Goal: Task Accomplishment & Management: Manage account settings

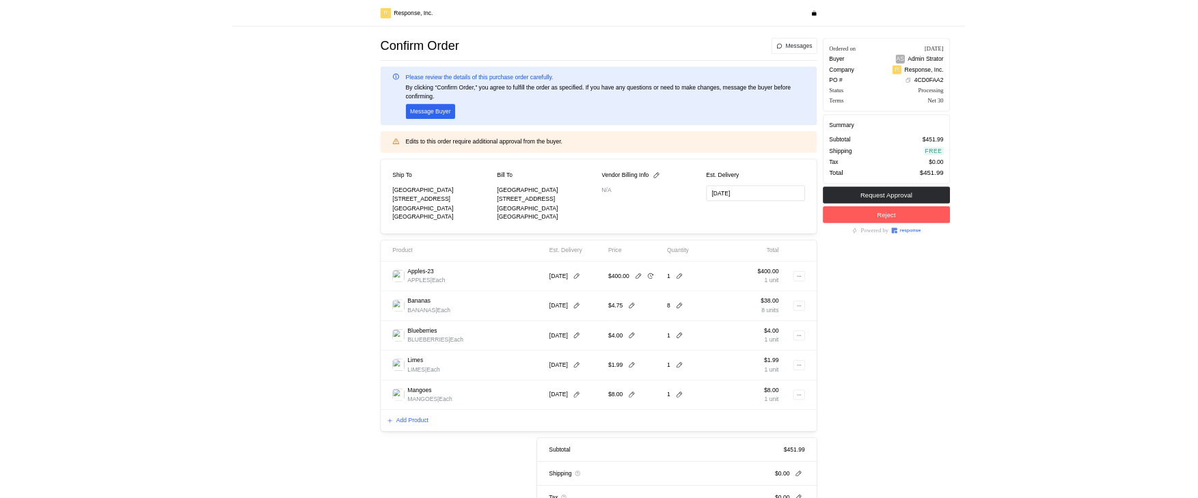
scroll to position [130, 0]
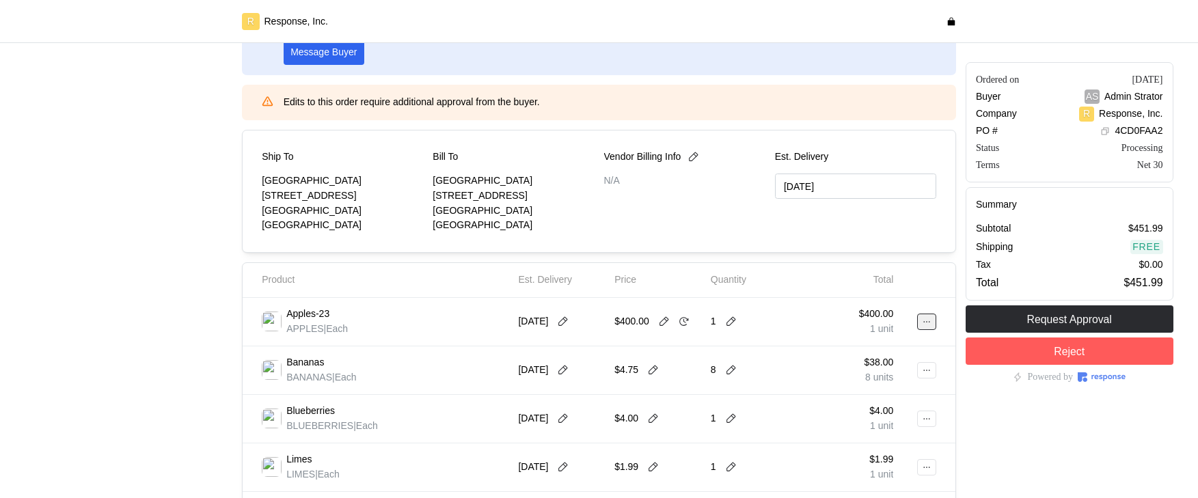
click at [935, 323] on button at bounding box center [926, 322] width 19 height 16
click at [890, 335] on div "Edit Delete" at bounding box center [876, 362] width 118 height 58
click at [887, 346] on p "Edit" at bounding box center [881, 350] width 87 height 15
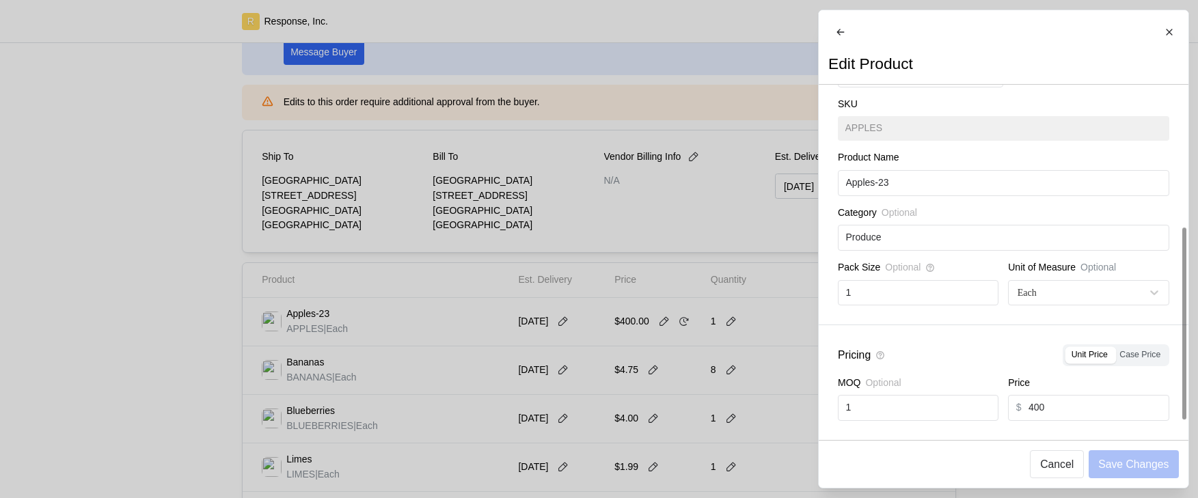
scroll to position [259, 0]
click at [1056, 470] on p "Cancel" at bounding box center [1056, 464] width 33 height 17
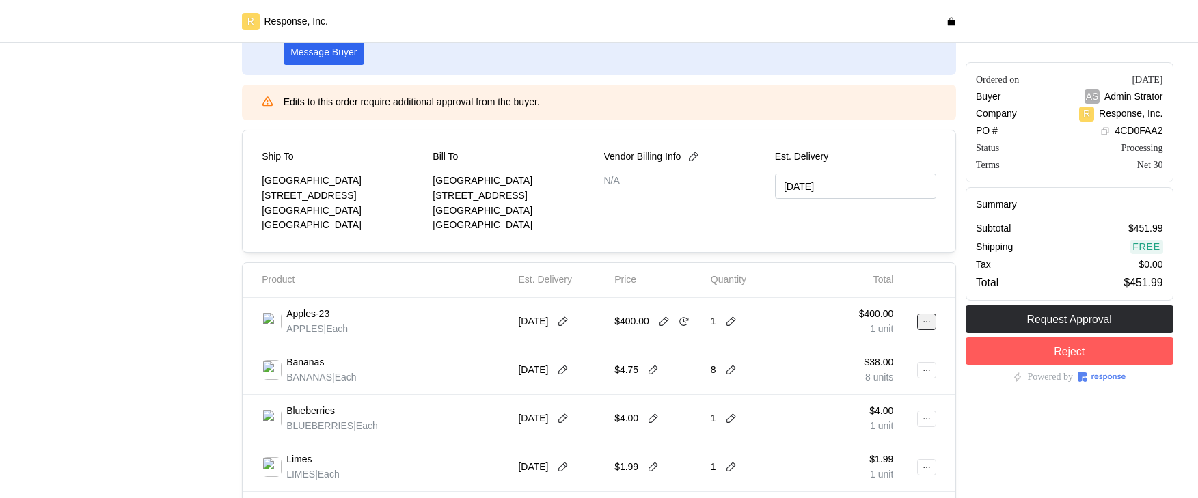
click at [931, 320] on button at bounding box center [926, 322] width 19 height 16
click at [870, 355] on p "Edit" at bounding box center [881, 350] width 87 height 15
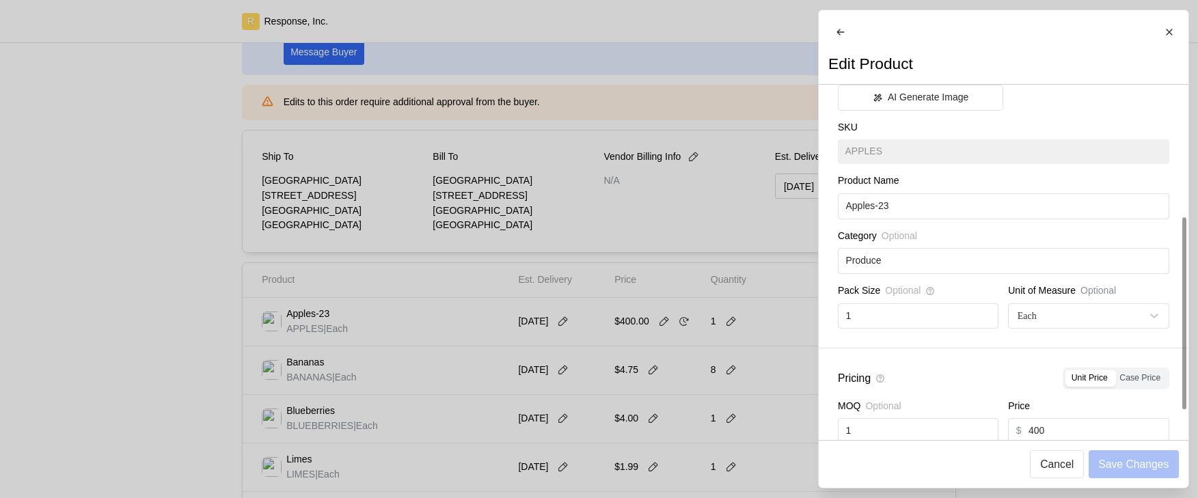
scroll to position [272, 0]
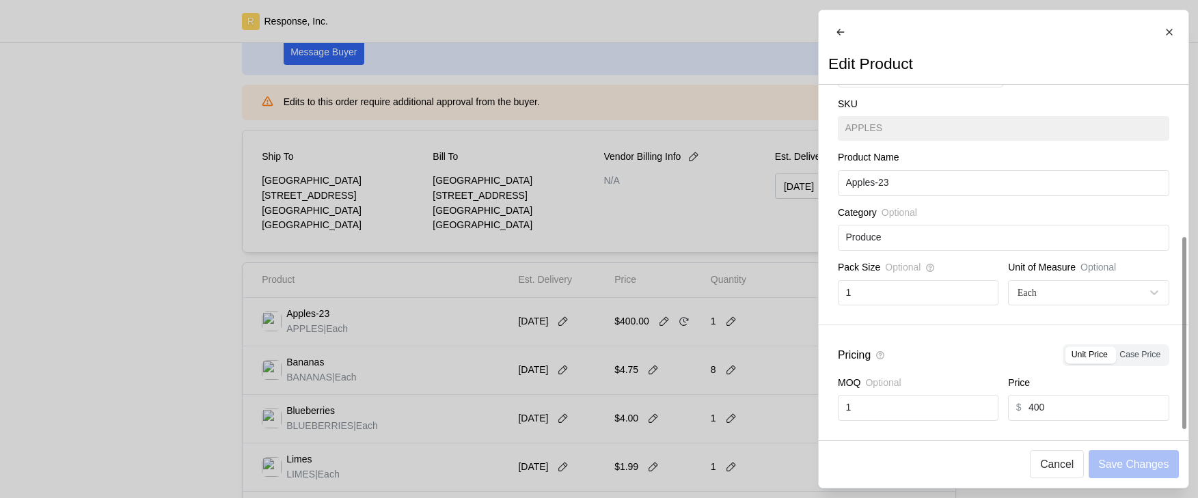
click at [1144, 309] on div "Product Image Upload Image AI Generate Image SKU APPLES Product Name Apples-23 …" at bounding box center [1003, 150] width 370 height 350
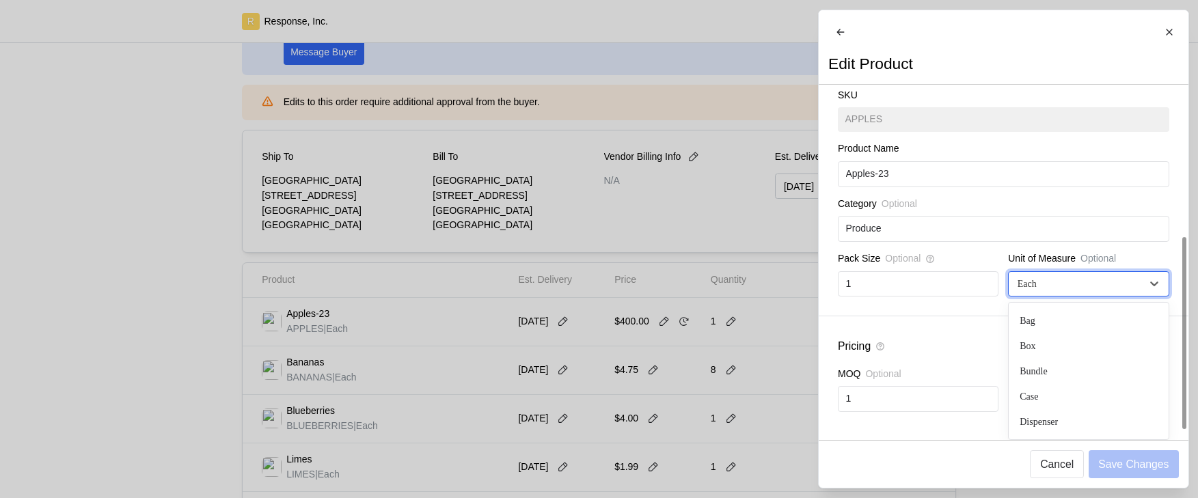
click at [1141, 291] on div "Each" at bounding box center [1079, 284] width 129 height 14
click at [1136, 212] on div "Category Optional" at bounding box center [1003, 207] width 331 height 20
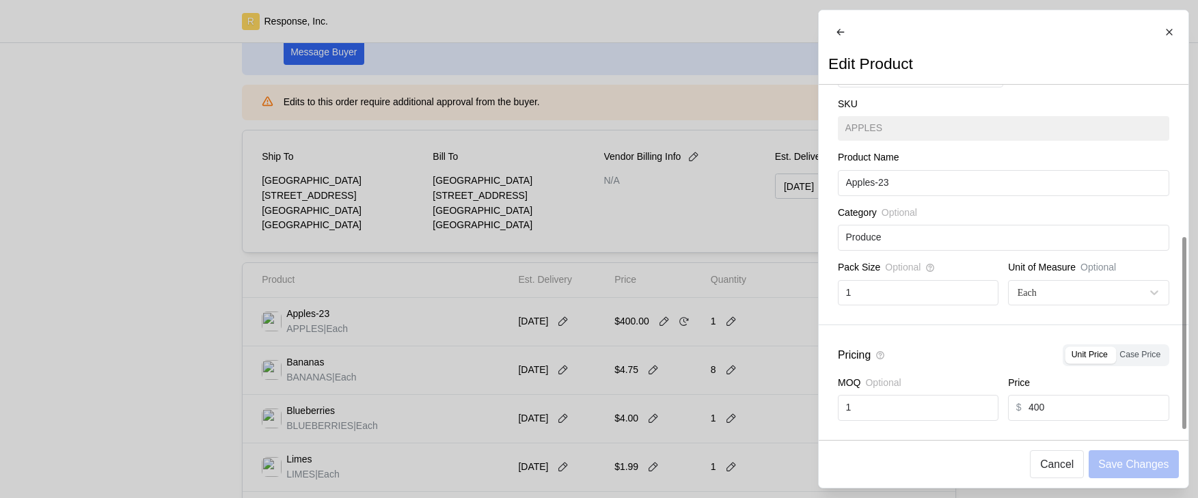
click at [1125, 359] on span "Case Price" at bounding box center [1139, 355] width 41 height 10
click at [1116, 349] on input "Case Price" at bounding box center [1116, 349] width 0 height 0
click at [1094, 357] on span "Unit Price" at bounding box center [1089, 355] width 36 height 10
click at [1068, 349] on input "Unit Price" at bounding box center [1068, 349] width 0 height 0
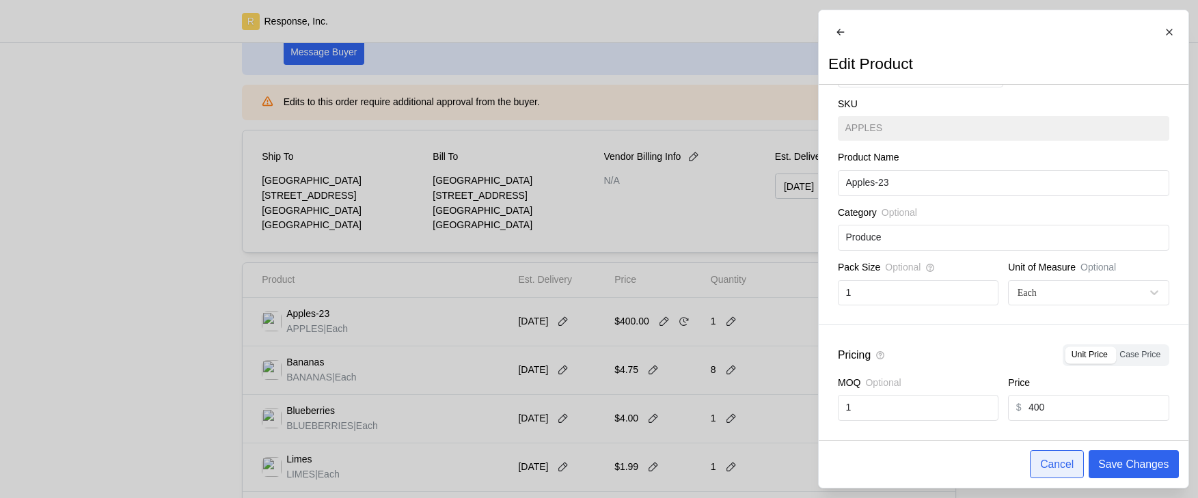
click at [1051, 464] on p "Cancel" at bounding box center [1056, 464] width 33 height 17
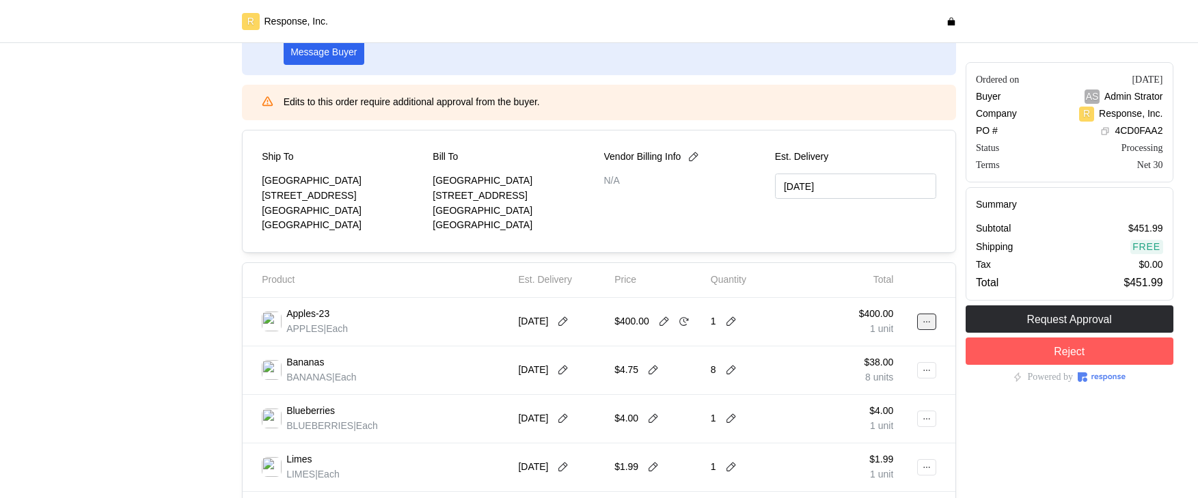
click at [922, 322] on icon at bounding box center [927, 322] width 10 height 10
click at [887, 345] on p "Edit" at bounding box center [881, 350] width 87 height 15
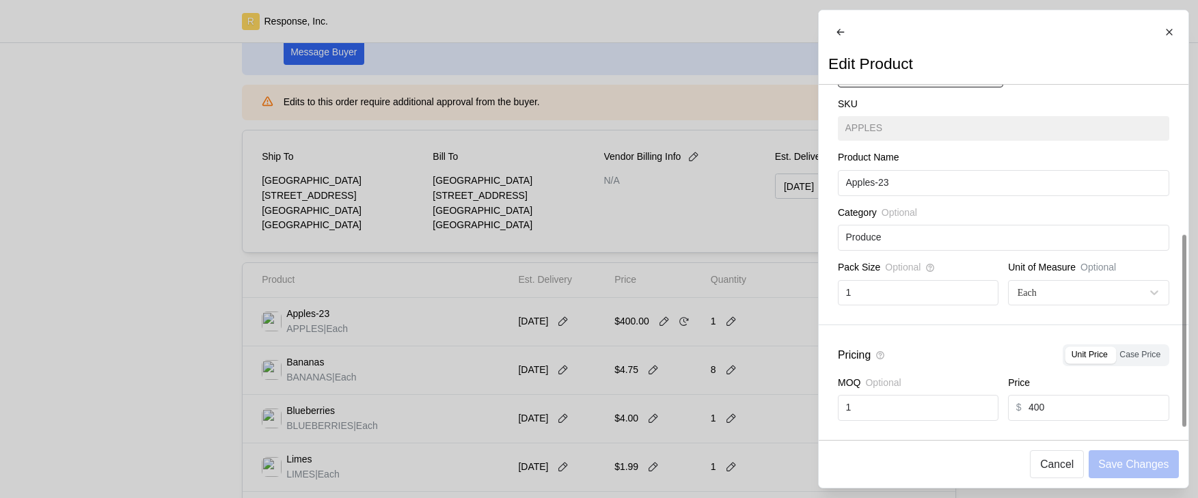
scroll to position [272, 0]
click at [1119, 354] on span "Case Price" at bounding box center [1139, 355] width 41 height 10
click at [1116, 349] on input "Case Price" at bounding box center [1116, 349] width 0 height 0
click at [1135, 457] on p "Save Changes" at bounding box center [1133, 464] width 70 height 17
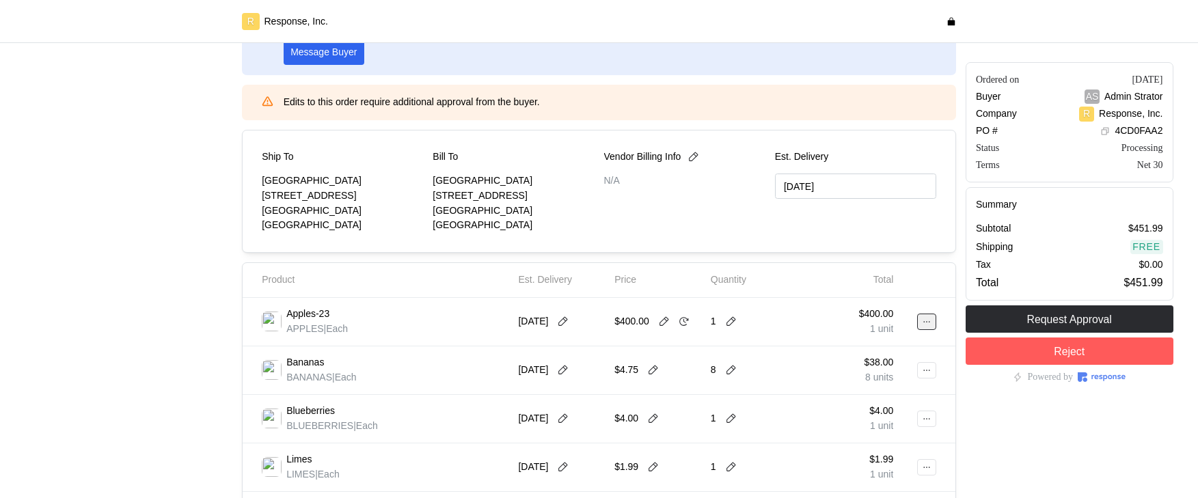
click at [935, 316] on button at bounding box center [926, 322] width 19 height 16
click at [857, 350] on p "Edit" at bounding box center [881, 350] width 87 height 15
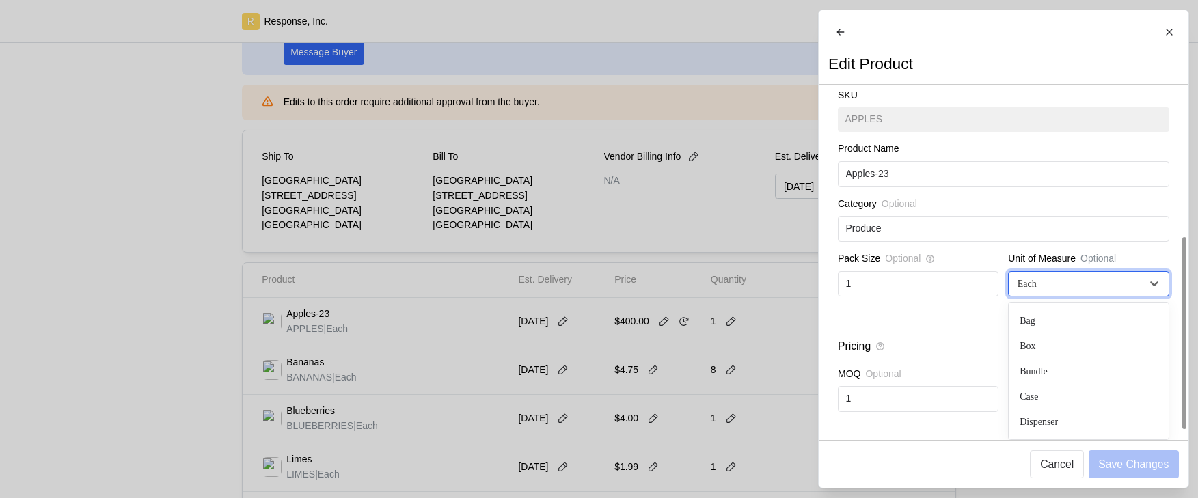
click at [1068, 296] on div "Each" at bounding box center [1088, 283] width 161 height 25
click at [1155, 206] on div "Category Optional" at bounding box center [1003, 207] width 331 height 20
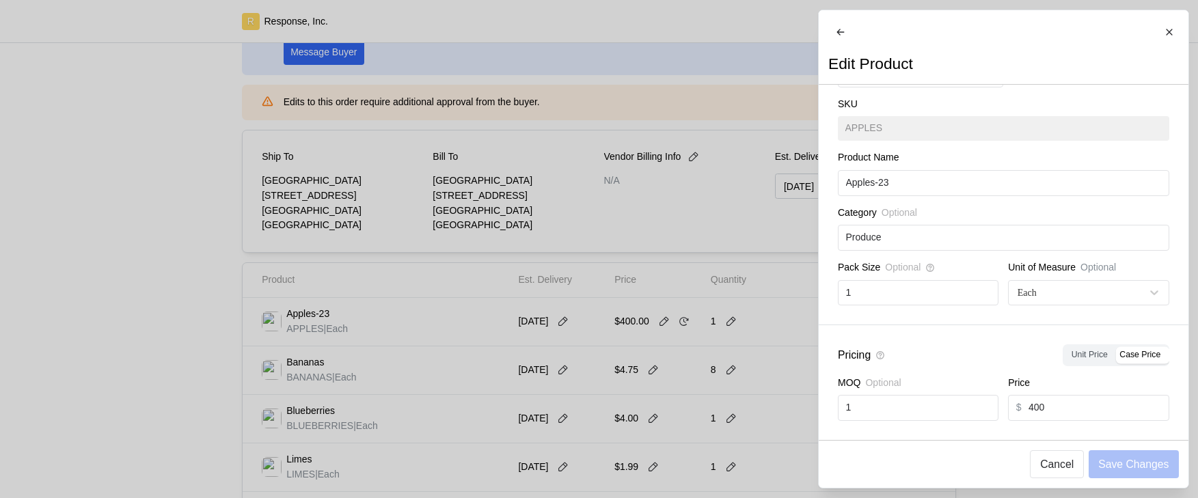
click at [557, 418] on div at bounding box center [599, 249] width 1198 height 498
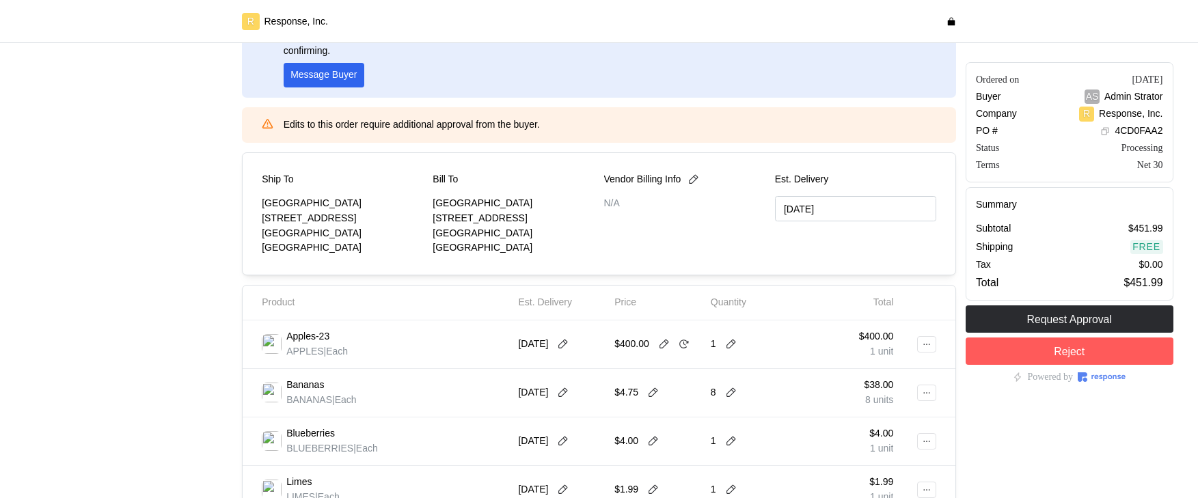
scroll to position [141, 0]
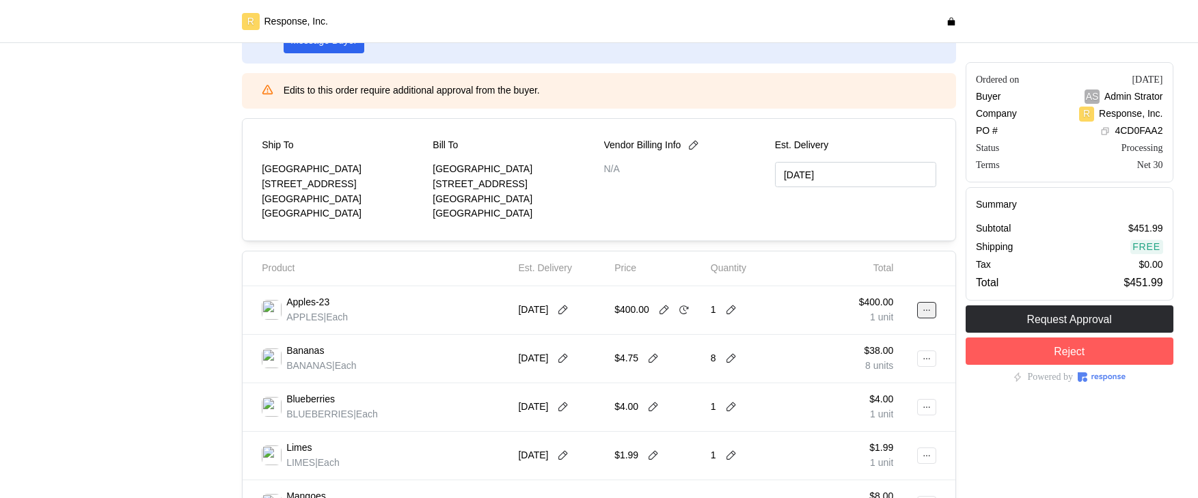
click at [935, 316] on button at bounding box center [926, 310] width 19 height 16
click at [873, 336] on p "Edit" at bounding box center [881, 338] width 87 height 15
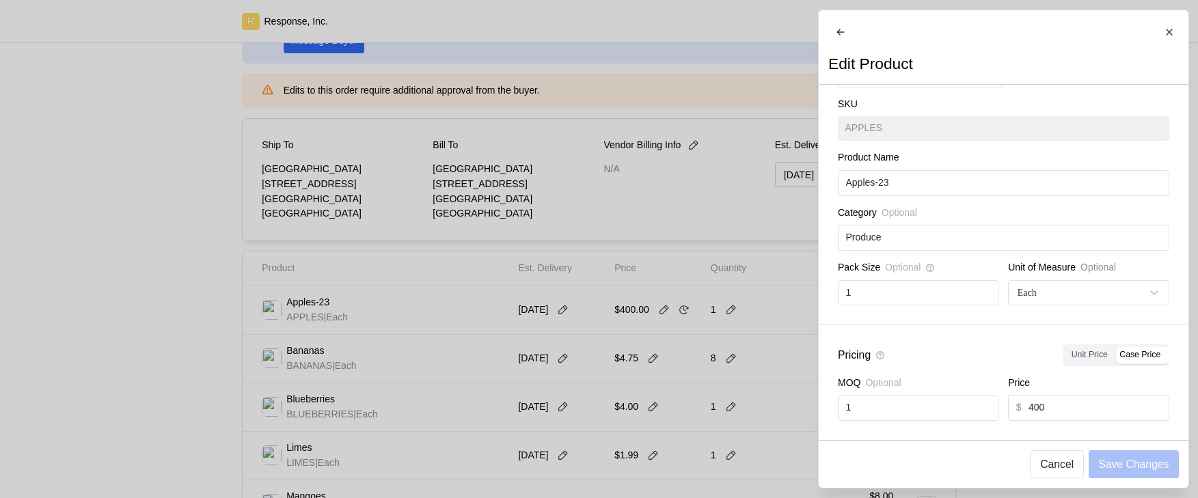
scroll to position [212, 0]
click at [1062, 300] on div "Each" at bounding box center [1079, 293] width 129 height 14
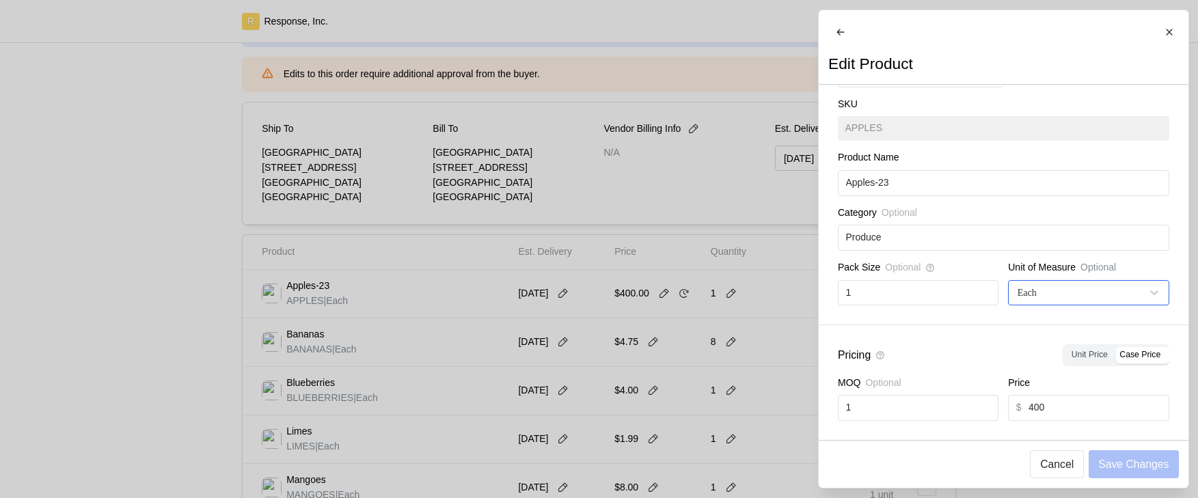
click at [1062, 300] on div "Each" at bounding box center [1079, 293] width 129 height 14
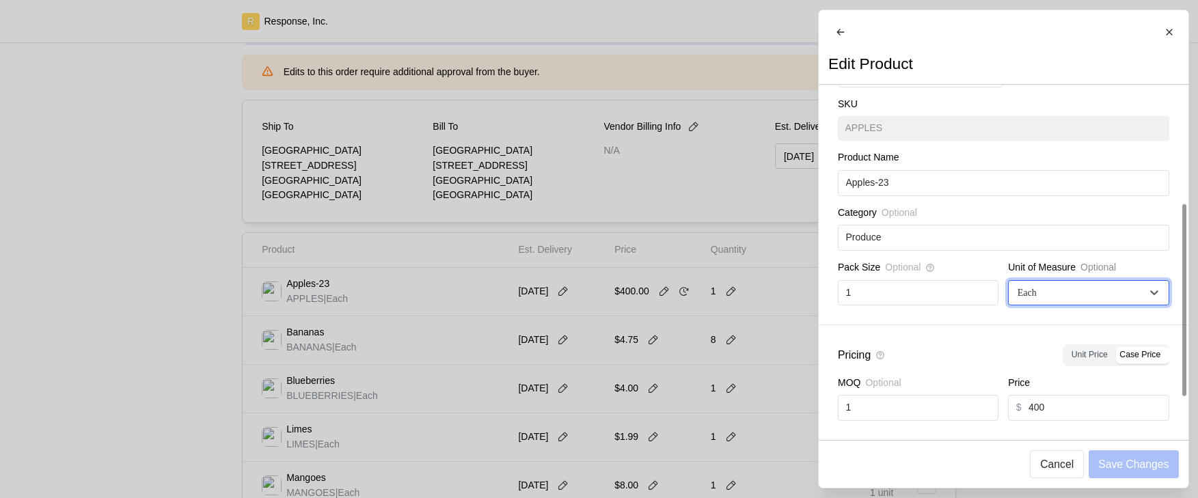
click at [1061, 300] on div "Each" at bounding box center [1079, 293] width 129 height 14
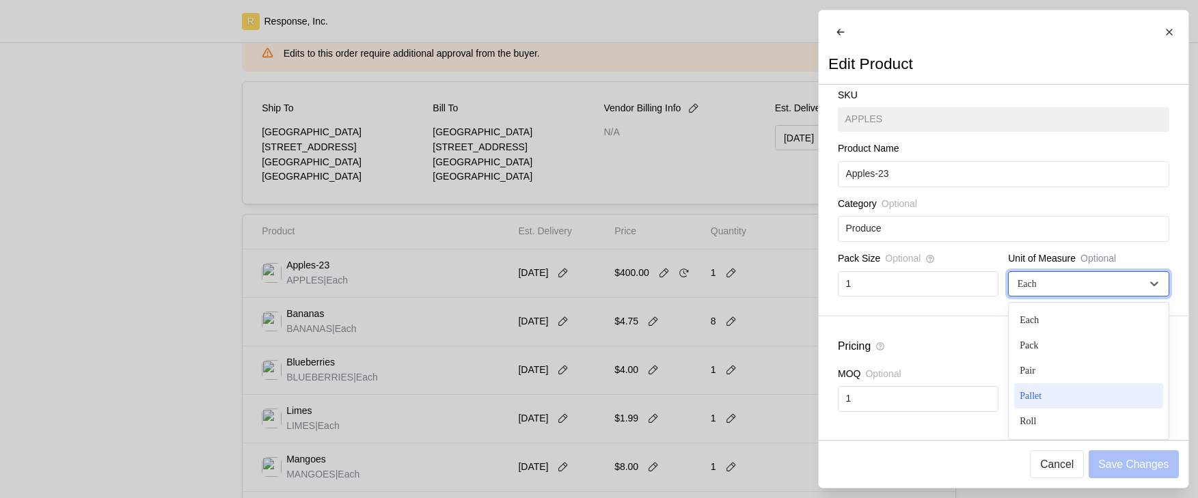
scroll to position [272, 0]
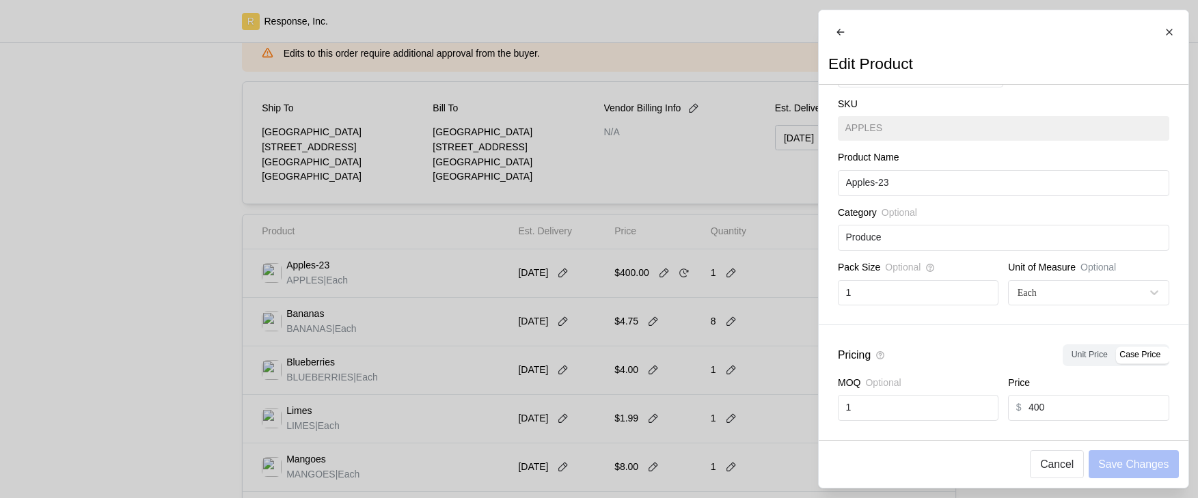
click at [654, 380] on div at bounding box center [599, 249] width 1198 height 498
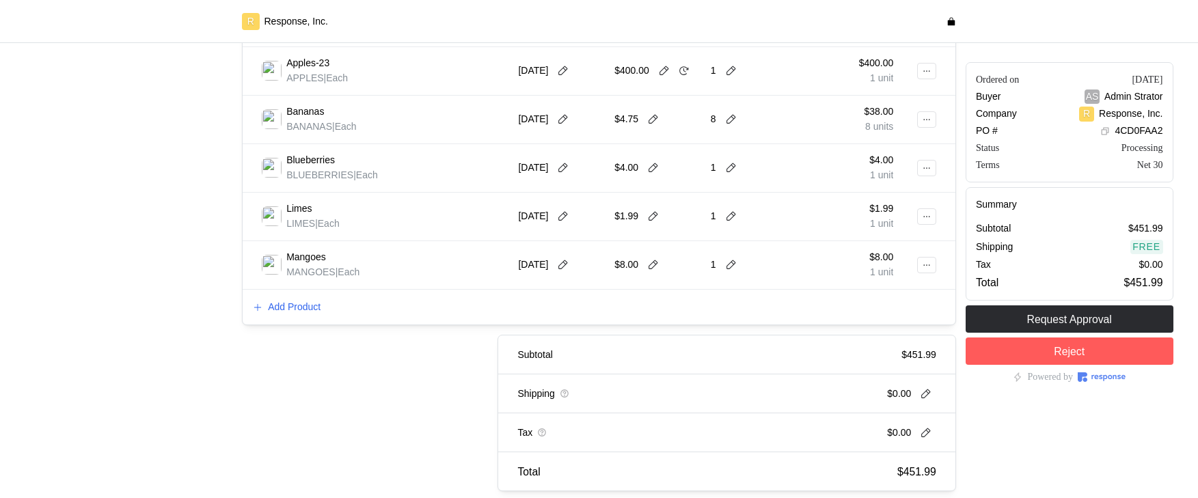
scroll to position [450, 0]
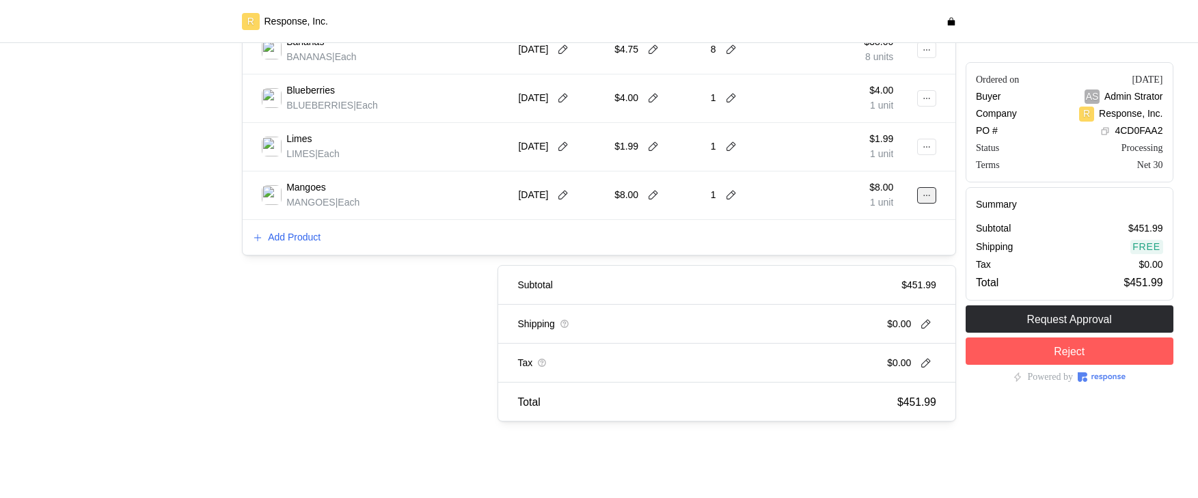
click at [928, 191] on icon at bounding box center [927, 196] width 10 height 10
click at [907, 232] on button "Edit" at bounding box center [876, 224] width 109 height 25
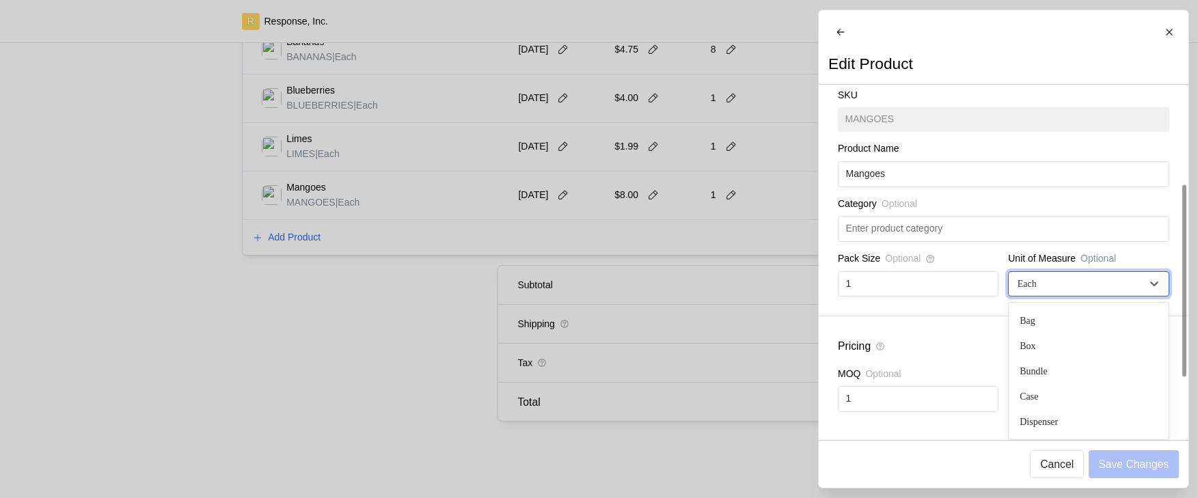
scroll to position [54, 0]
click at [1068, 296] on div "Each" at bounding box center [1088, 283] width 161 height 25
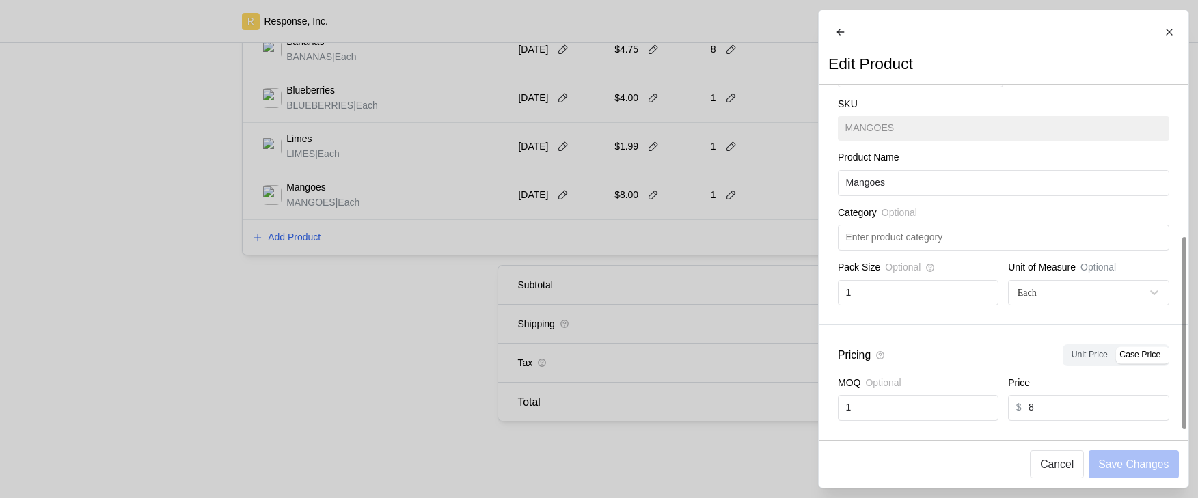
scroll to position [272, 0]
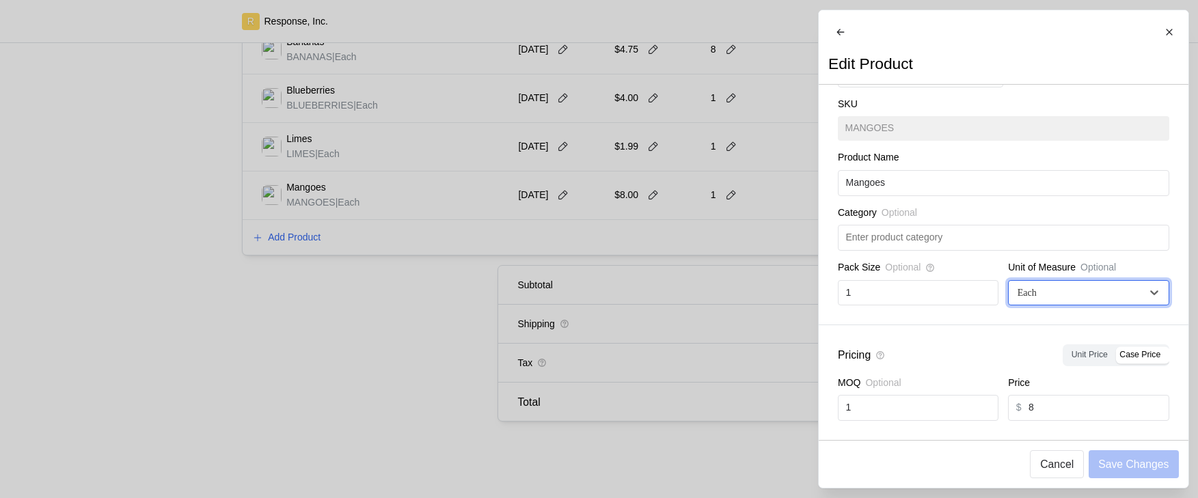
click at [1043, 294] on div "Each" at bounding box center [1088, 292] width 161 height 25
click at [1044, 294] on div "Each" at bounding box center [1088, 292] width 161 height 25
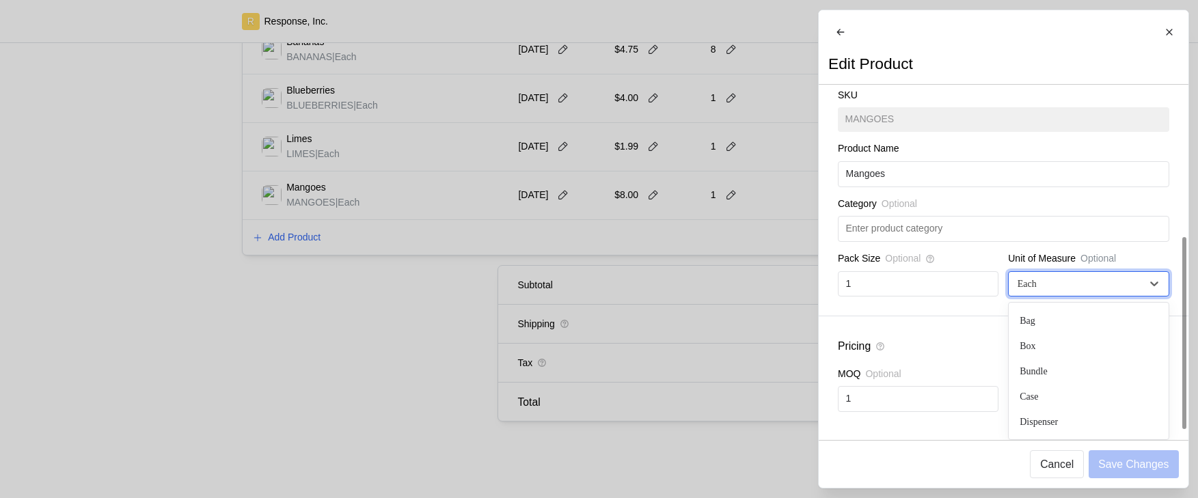
scroll to position [281, 0]
click at [1092, 291] on div "Each" at bounding box center [1088, 283] width 161 height 25
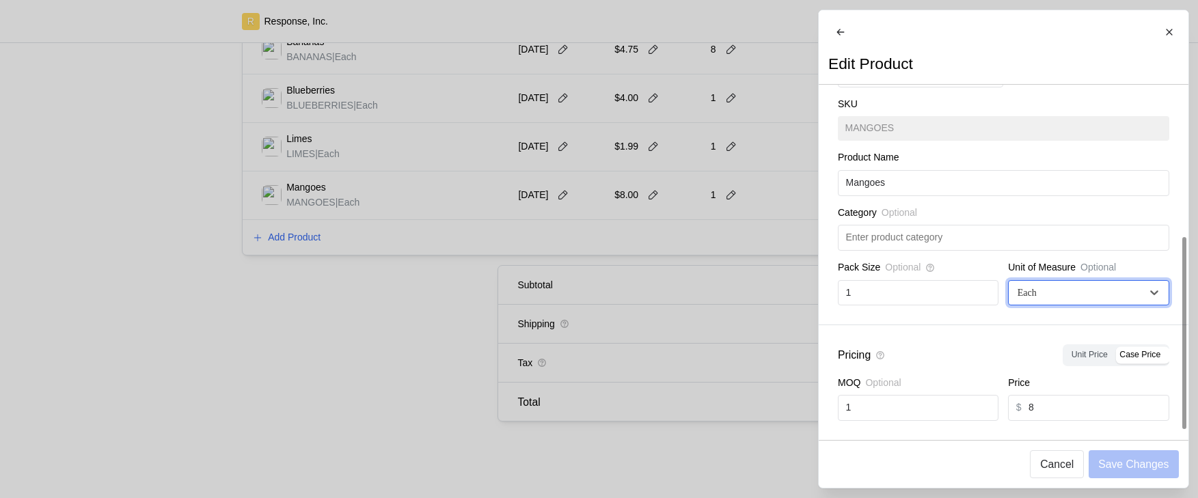
click at [1129, 298] on div "Product Image Upload Image AI Generate Image SKU MANGOES Product Name Mangoes C…" at bounding box center [1003, 150] width 370 height 350
click at [1025, 298] on div "Product Image Upload Image AI Generate Image SKU MANGOES Product Name Mangoes C…" at bounding box center [1003, 150] width 370 height 350
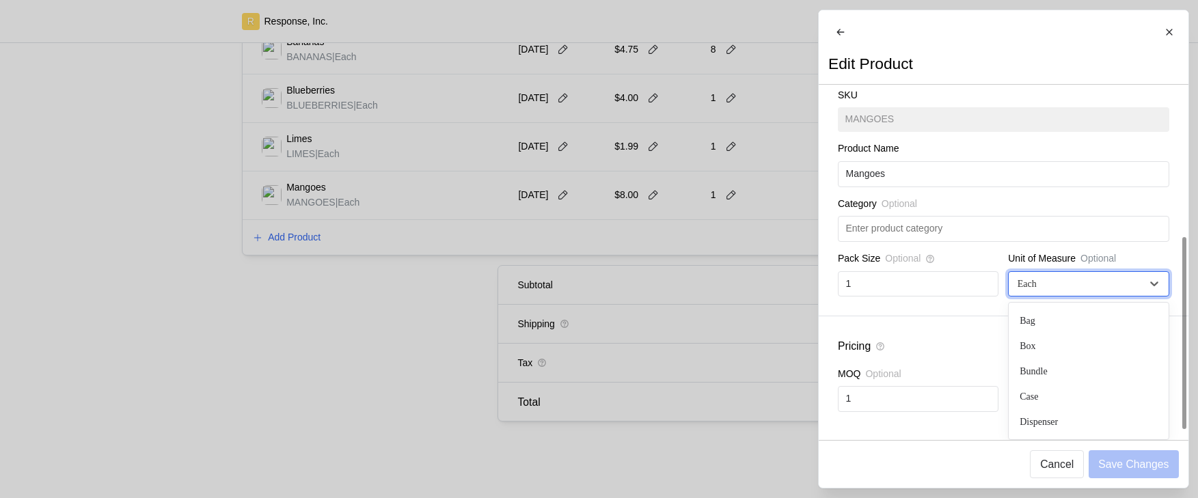
click at [1068, 292] on div "Each" at bounding box center [1088, 283] width 161 height 25
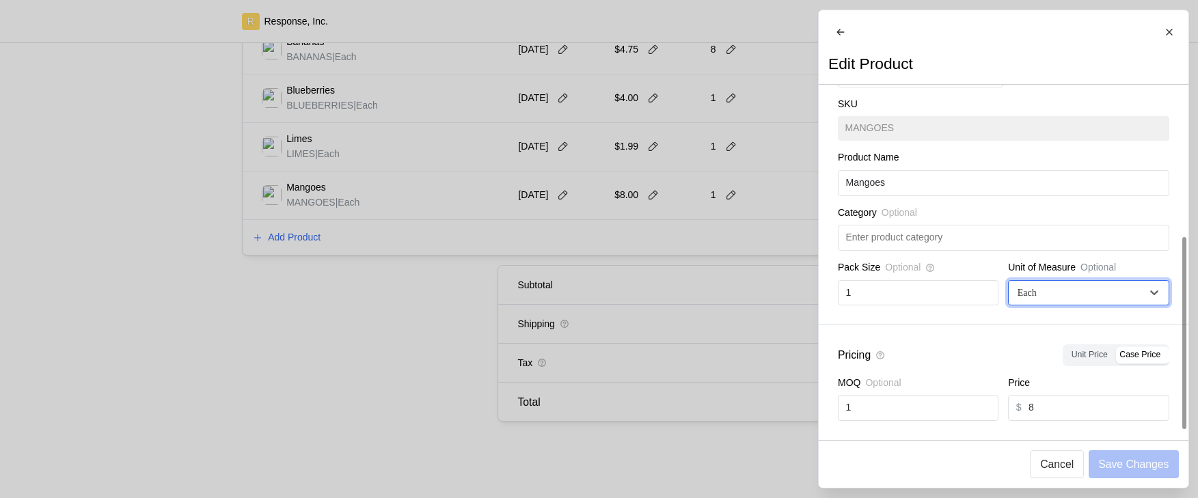
click at [1125, 293] on div "Each" at bounding box center [1088, 292] width 161 height 25
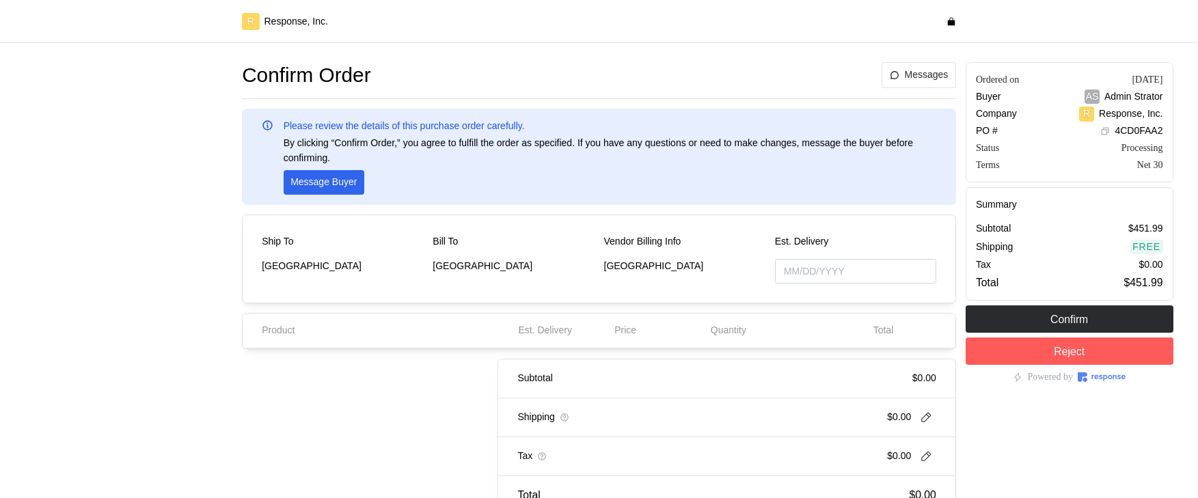
type input "[DATE]"
